Goal: Task Accomplishment & Management: Manage account settings

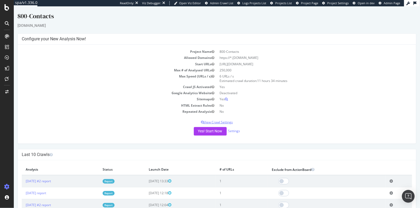
click at [219, 122] on p "View Crawl Settings" at bounding box center [216, 122] width 390 height 5
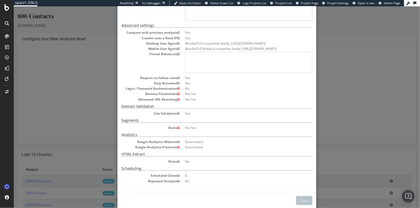
scroll to position [43, 0]
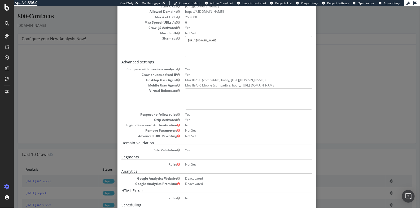
drag, startPoint x: 185, startPoint y: 40, endPoint x: 254, endPoint y: 40, distance: 68.9
click at [254, 40] on pre "[URL][DOMAIN_NAME]" at bounding box center [248, 46] width 127 height 21
copy pre "[URL][DOMAIN_NAME]"
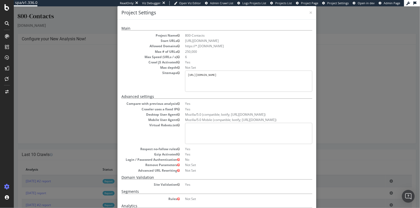
scroll to position [0, 0]
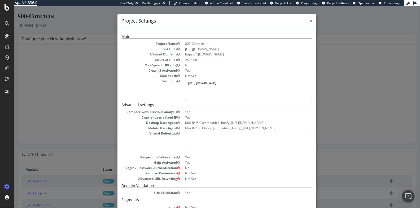
click at [309, 22] on span "×" at bounding box center [310, 20] width 3 height 7
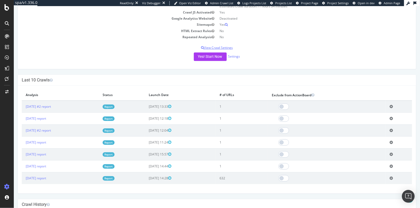
scroll to position [86, 0]
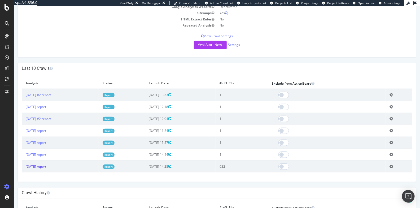
click at [46, 165] on link "2025 Jul. 21st report" at bounding box center [35, 166] width 20 height 5
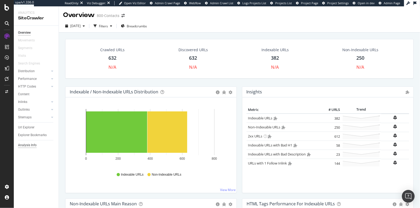
click at [33, 146] on div "Analysis Info" at bounding box center [27, 145] width 19 height 6
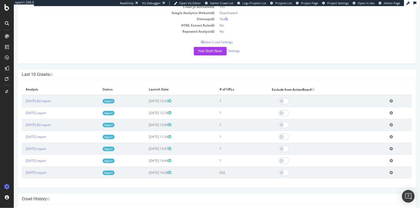
scroll to position [118, 0]
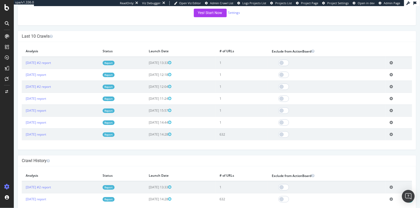
click at [389, 121] on icon at bounding box center [390, 122] width 3 height 4
click at [30, 120] on link "2025 Jul. 30th report" at bounding box center [35, 122] width 20 height 5
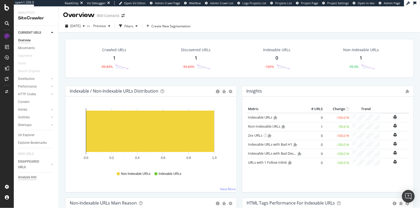
click at [28, 177] on div "Analysis Info" at bounding box center [27, 177] width 19 height 6
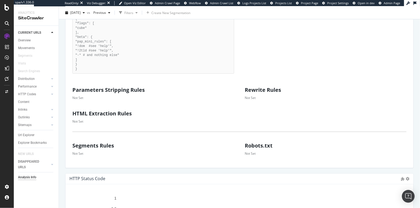
scroll to position [87, 0]
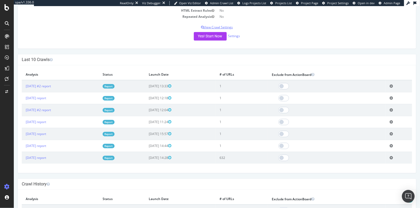
scroll to position [128, 0]
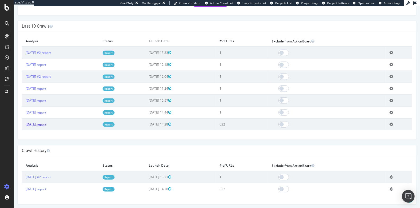
click at [37, 123] on link "[DATE] report" at bounding box center [35, 124] width 20 height 5
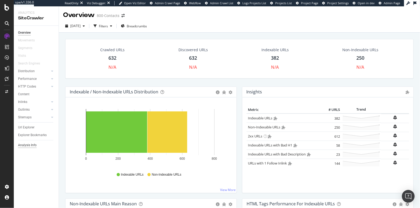
click at [29, 145] on div "Analysis Info" at bounding box center [27, 145] width 19 height 6
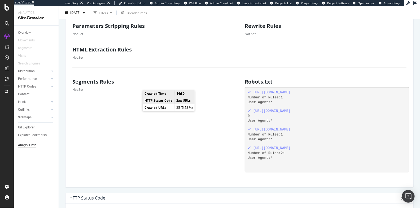
scroll to position [101, 0]
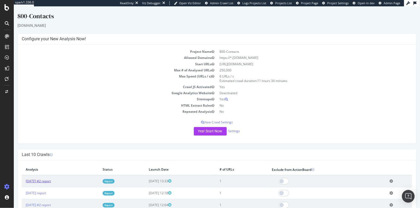
click at [43, 179] on link "[DATE] #2 report" at bounding box center [37, 181] width 25 height 5
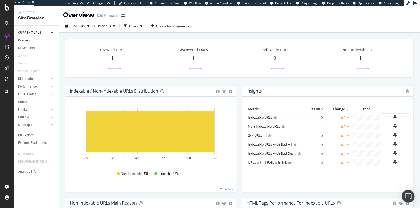
click at [112, 56] on div "1" at bounding box center [112, 58] width 3 height 7
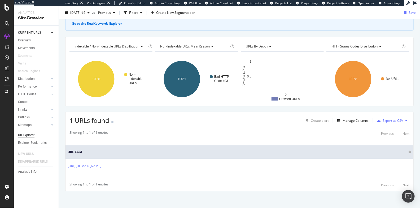
scroll to position [37, 0]
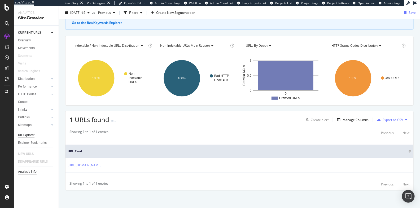
click at [24, 172] on div "Analysis Info" at bounding box center [27, 172] width 19 height 6
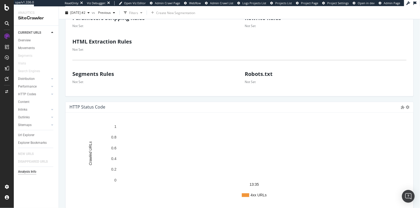
scroll to position [464, 0]
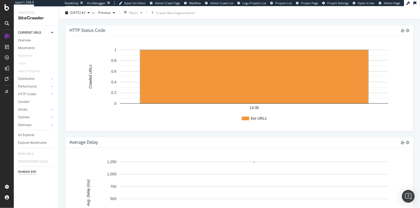
click at [250, 117] on rect "A chart." at bounding box center [254, 119] width 25 height 4
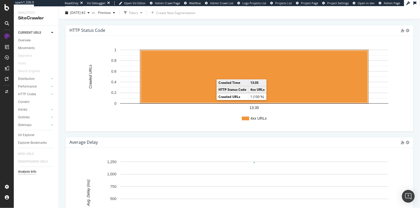
click at [204, 87] on rect "A chart." at bounding box center [254, 77] width 226 height 52
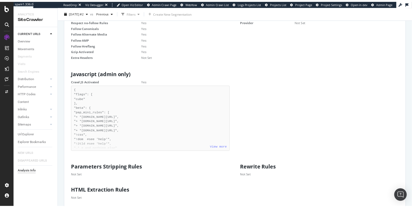
scroll to position [0, 0]
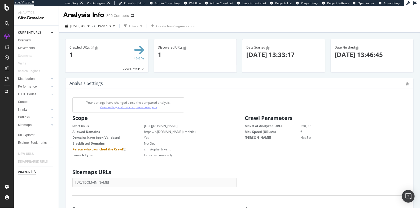
click at [141, 107] on link "View settings of the compared analysis" at bounding box center [128, 107] width 57 height 5
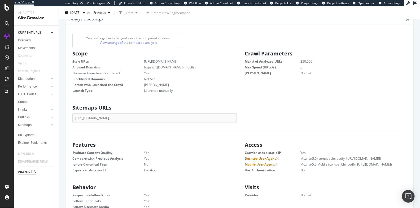
scroll to position [68, 0]
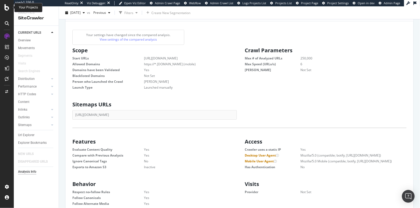
click at [7, 10] on icon at bounding box center [7, 7] width 5 height 6
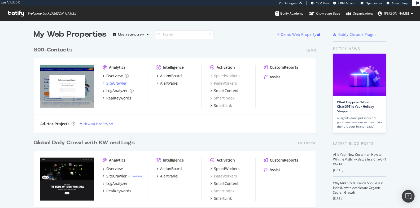
click at [116, 84] on div "SiteCrawler" at bounding box center [116, 83] width 20 height 5
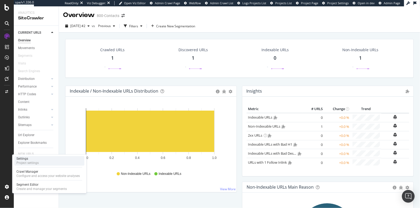
click at [29, 162] on div "Project settings" at bounding box center [27, 163] width 22 height 4
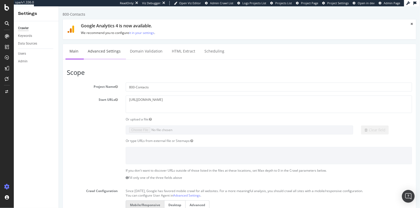
click at [108, 51] on link "Advanced Settings" at bounding box center [103, 51] width 41 height 15
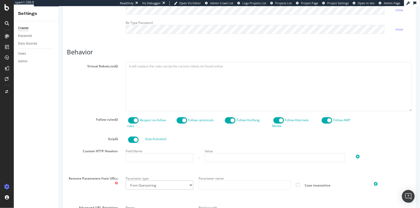
scroll to position [224, 0]
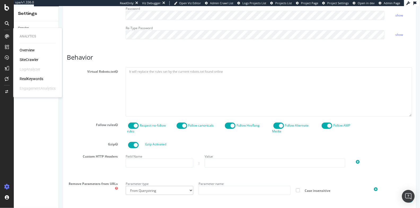
click at [29, 60] on div "SiteCrawler" at bounding box center [29, 59] width 19 height 5
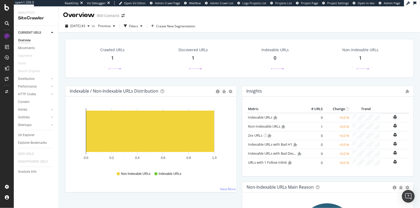
click at [112, 59] on div "1" at bounding box center [112, 58] width 3 height 7
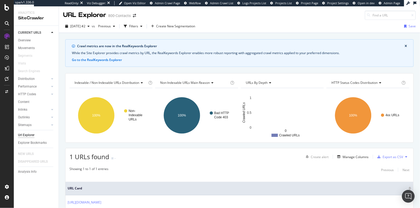
scroll to position [37, 0]
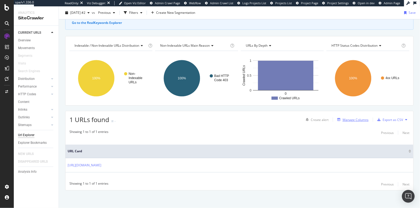
click at [351, 118] on div "Manage Columns" at bounding box center [355, 119] width 26 height 5
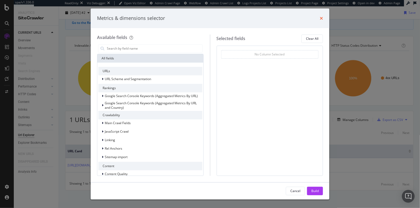
click at [321, 19] on icon "times" at bounding box center [320, 18] width 3 height 4
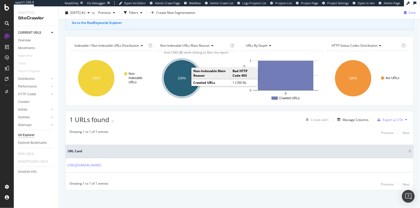
click at [185, 81] on ellipse "A chart." at bounding box center [181, 78] width 37 height 37
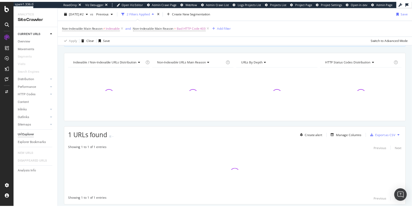
scroll to position [55, 0]
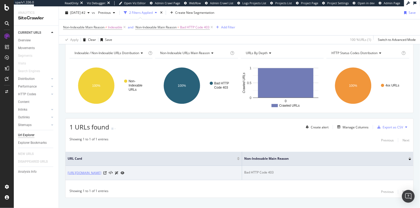
click at [96, 173] on link "[URL][DOMAIN_NAME]" at bounding box center [85, 172] width 34 height 5
click at [106, 171] on icon at bounding box center [104, 172] width 3 height 3
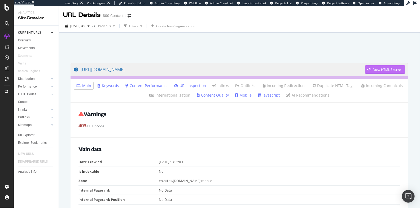
click at [373, 67] on div "View HTML Source" at bounding box center [387, 69] width 28 height 5
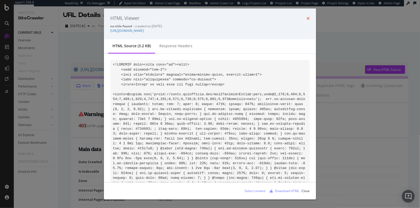
click at [308, 19] on icon "times" at bounding box center [307, 18] width 3 height 4
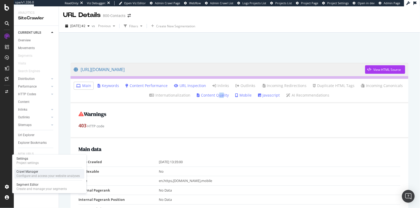
click at [29, 173] on div "Crawl Manager" at bounding box center [47, 171] width 63 height 4
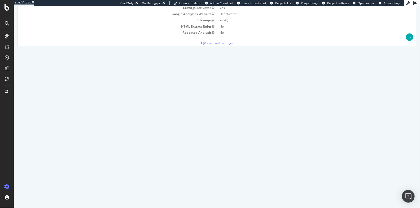
scroll to position [79, 0]
click at [34, 172] on link "[DATE] report" at bounding box center [35, 173] width 20 height 5
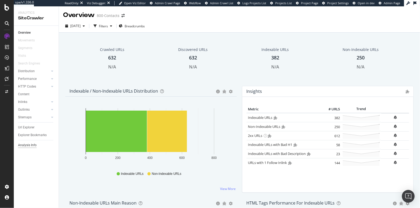
click at [30, 146] on div "Analysis Info" at bounding box center [27, 145] width 19 height 6
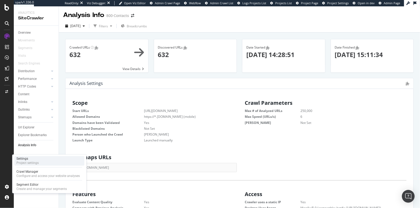
click at [20, 159] on div "Settings" at bounding box center [27, 158] width 22 height 4
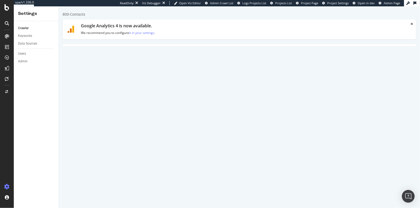
click at [103, 55] on link "Advanced Settings" at bounding box center [103, 51] width 41 height 15
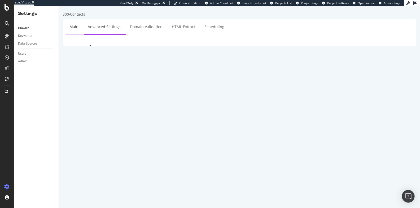
click at [75, 28] on link "Main" at bounding box center [73, 26] width 17 height 15
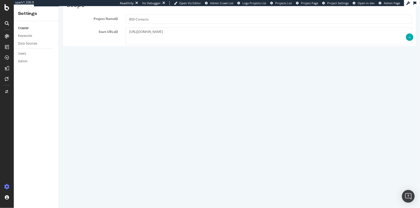
scroll to position [79, 0]
click at [189, 115] on link "Advanced Settings" at bounding box center [186, 116] width 27 height 5
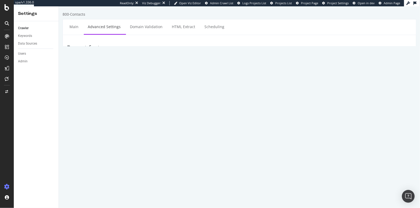
scroll to position [99, 0]
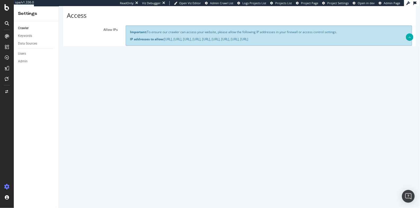
click at [118, 77] on link "See when using a custom user-agent might be useful" at bounding box center [114, 74] width 63 height 9
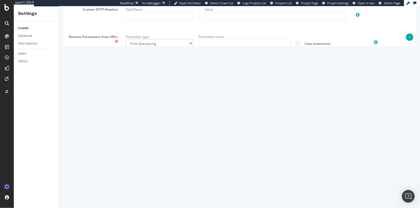
scroll to position [444, 0]
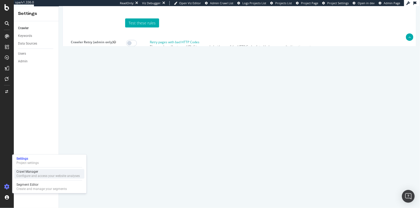
click at [19, 172] on div "Crawl Manager" at bounding box center [47, 171] width 63 height 4
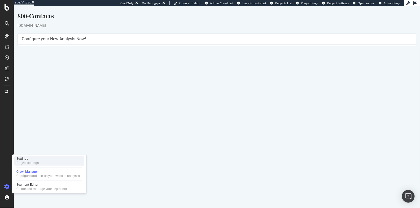
click at [20, 159] on div "Settings" at bounding box center [27, 158] width 22 height 4
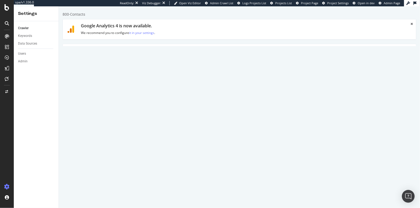
click at [95, 53] on link "Advanced Settings" at bounding box center [103, 51] width 41 height 15
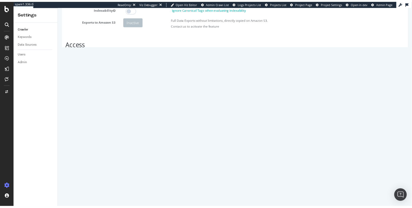
scroll to position [72, 0]
